Goal: Transaction & Acquisition: Purchase product/service

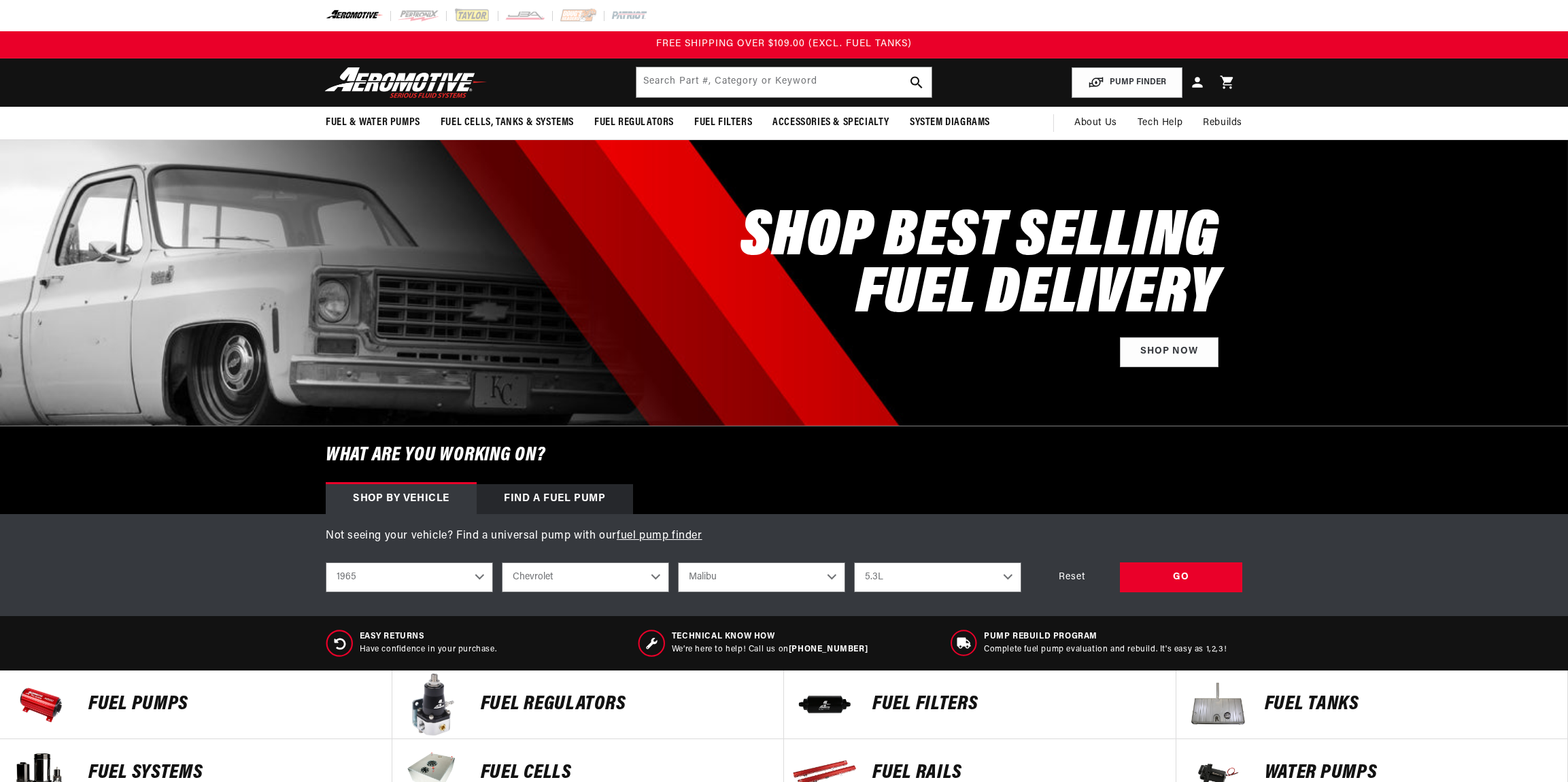
select select "1965"
select select "Chevrolet"
select select "Malibu"
select select "5.3L"
click at [1143, 578] on div "GO" at bounding box center [1180, 577] width 122 height 31
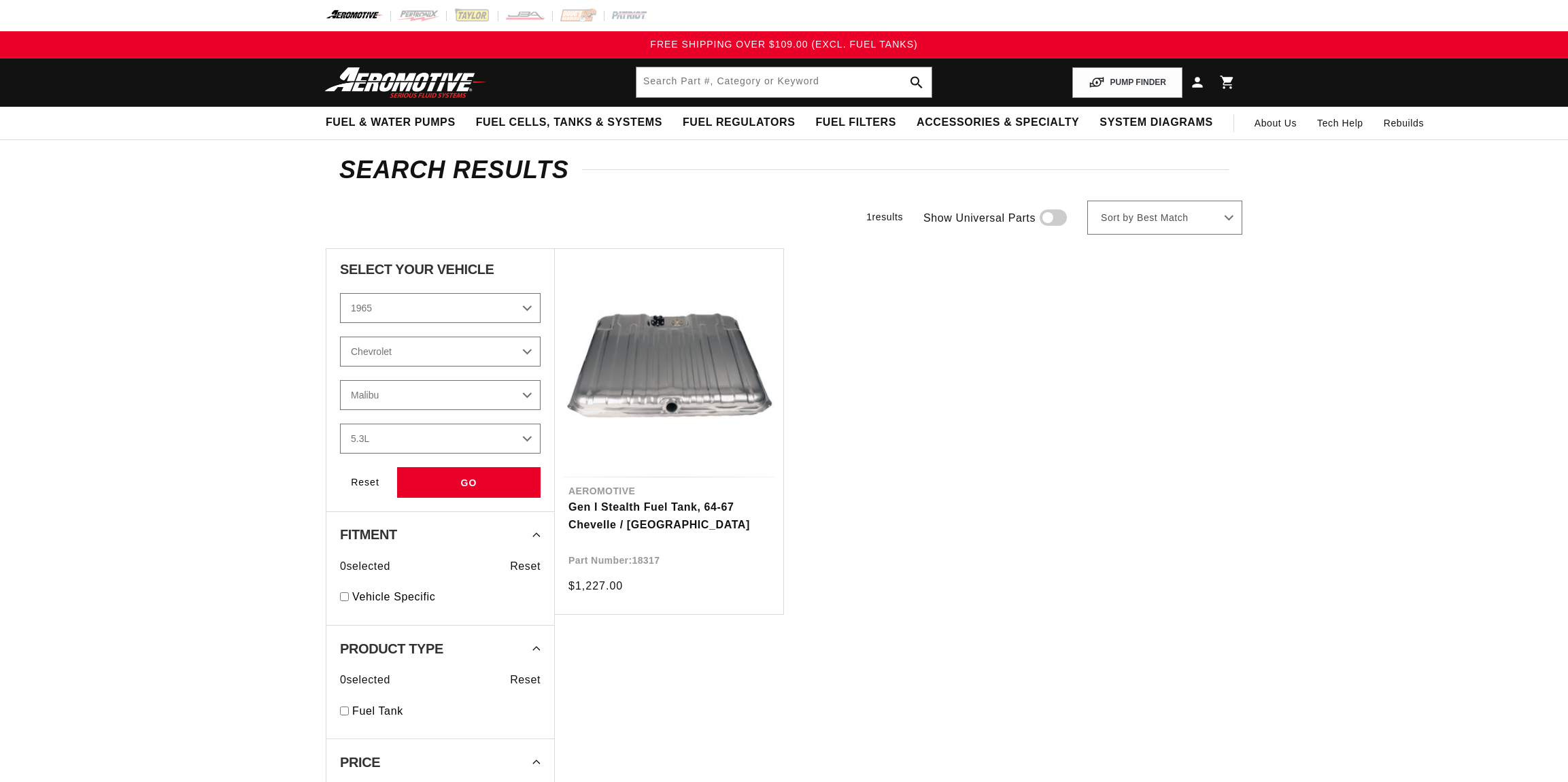
select select "1965"
select select "Chevrolet"
select select "Malibu"
select select "5.3L"
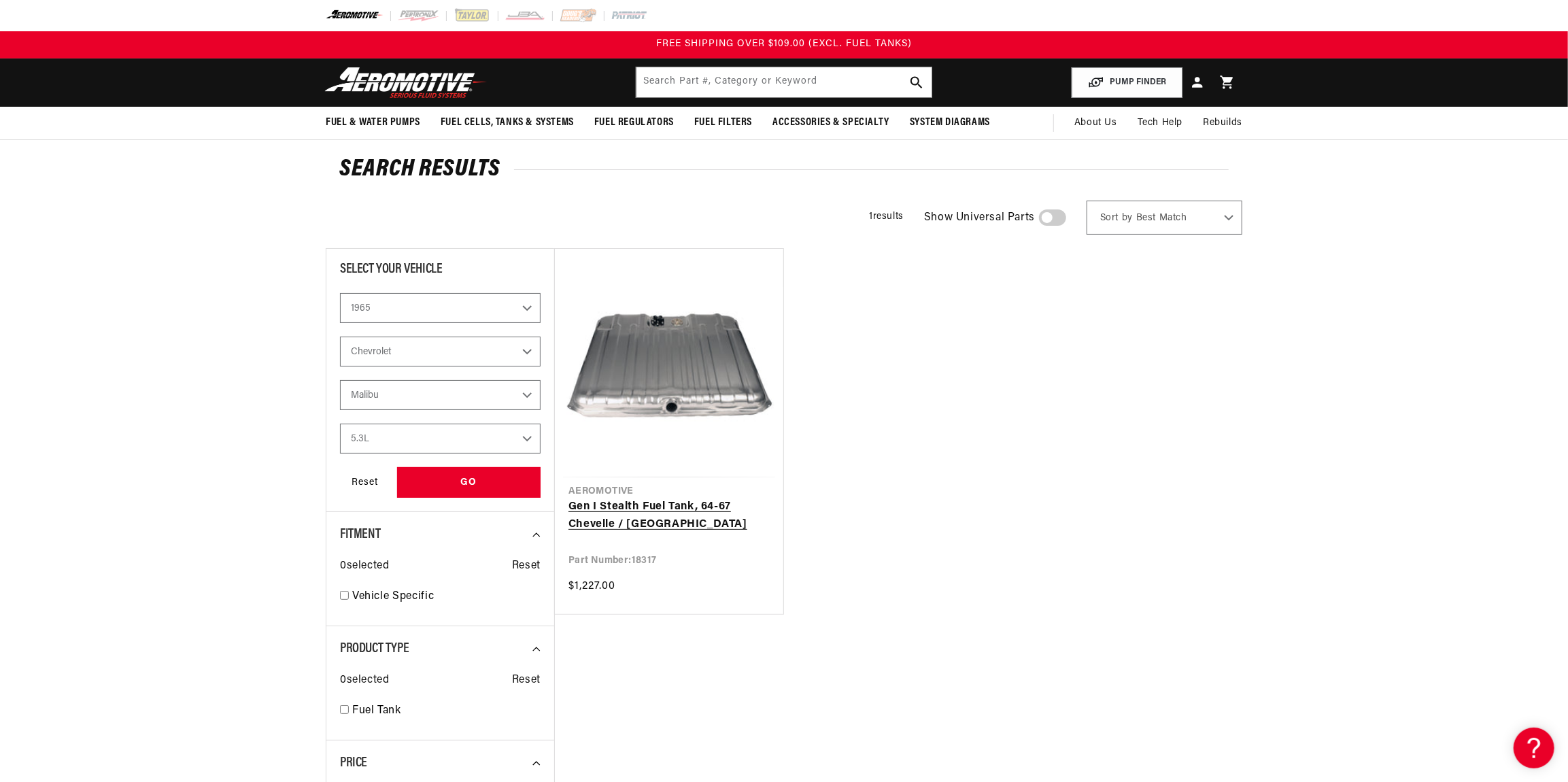
click at [653, 499] on link "Gen I Stealth Fuel Tank, 64-67 Chevelle / [GEOGRAPHIC_DATA]" at bounding box center [669, 516] width 201 height 35
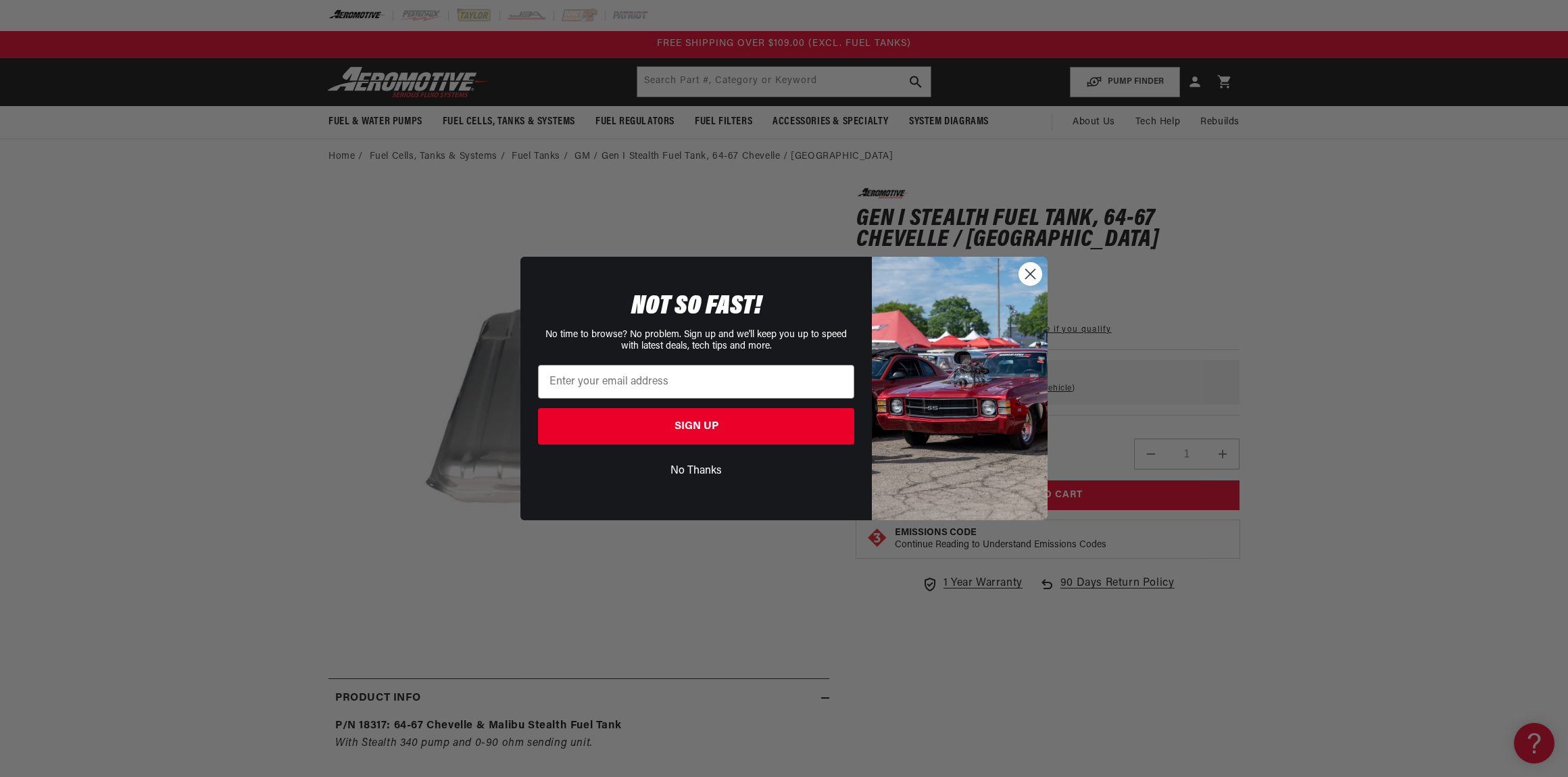
click at [1028, 275] on circle "Close dialog" at bounding box center [1030, 274] width 22 height 22
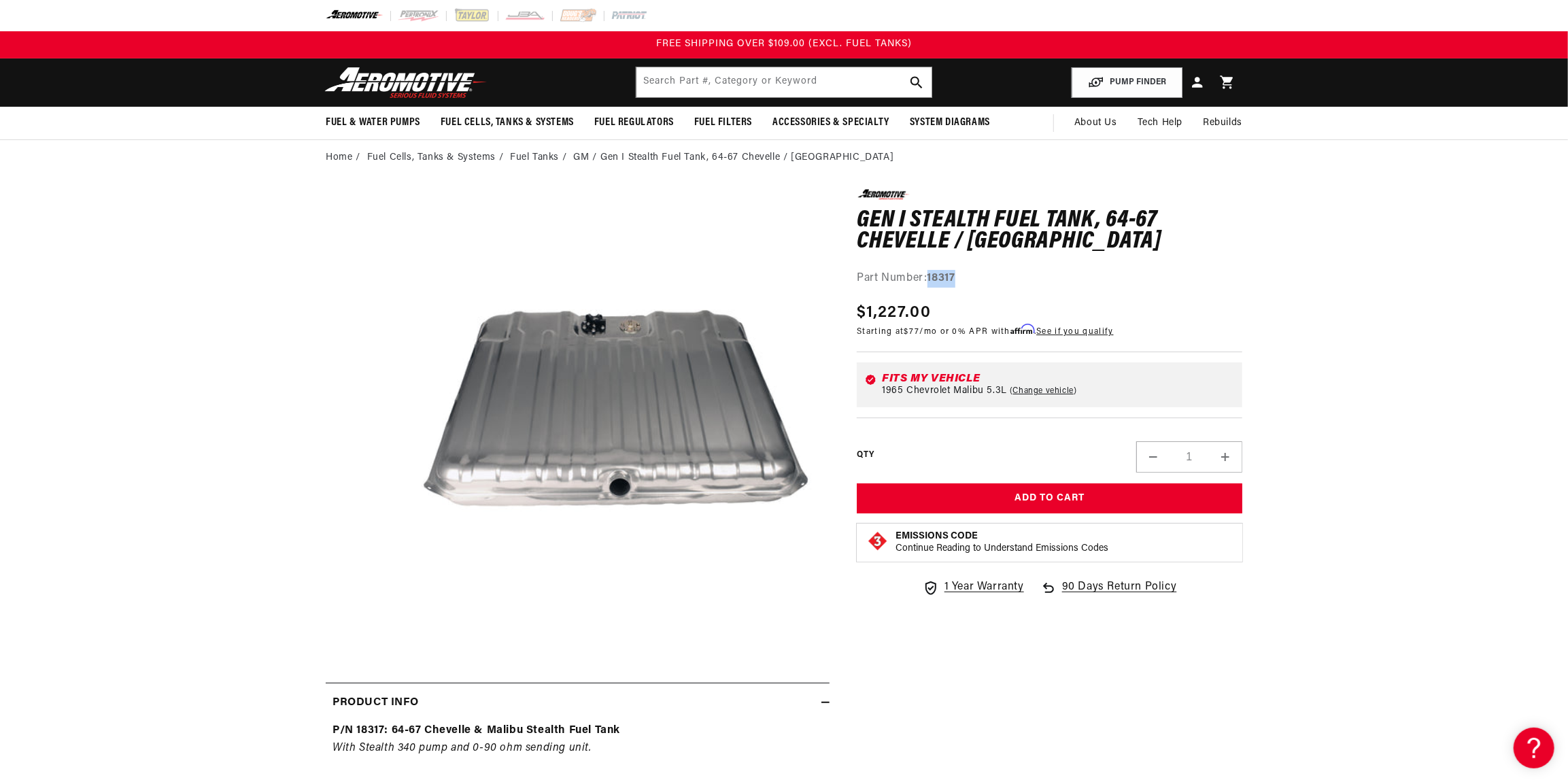
drag, startPoint x: 927, startPoint y: 278, endPoint x: 959, endPoint y: 278, distance: 32.0
click at [959, 278] on div "Part Number: 18317" at bounding box center [1050, 279] width 386 height 18
